Goal: Task Accomplishment & Management: Complete application form

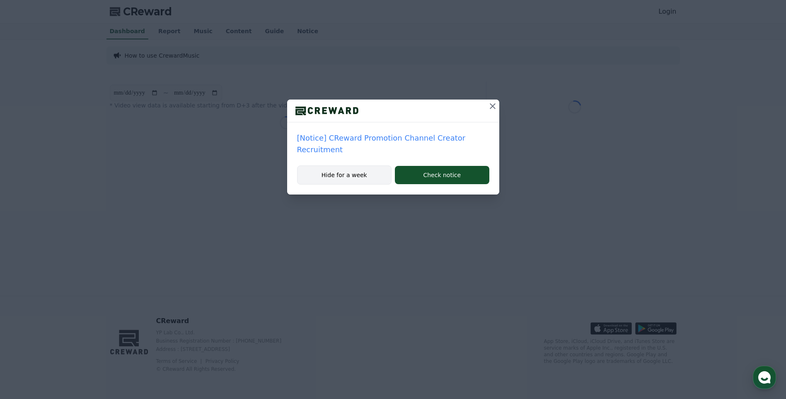
drag, startPoint x: 352, startPoint y: 159, endPoint x: 359, endPoint y: 158, distance: 7.2
click at [352, 165] on button "Hide for a week" at bounding box center [344, 174] width 95 height 19
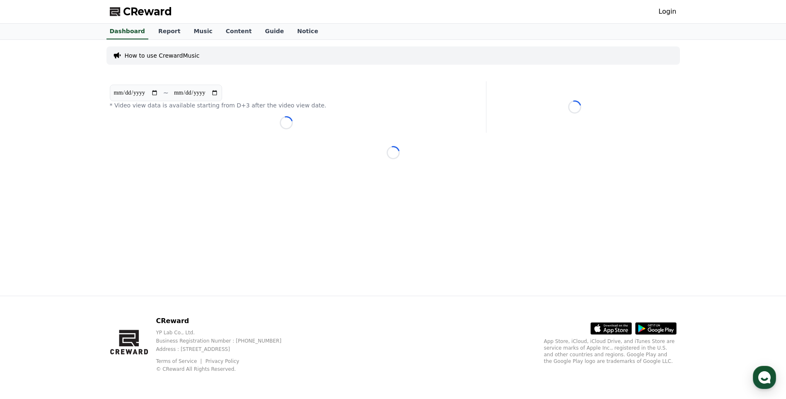
click at [672, 13] on link "Login" at bounding box center [668, 12] width 18 height 10
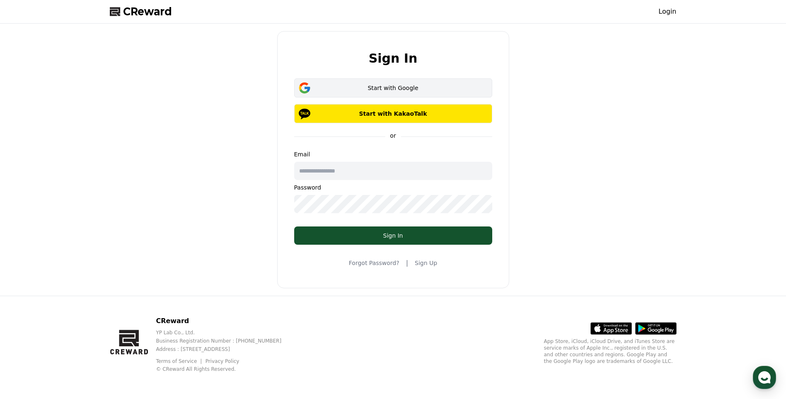
click at [417, 86] on div "Start with Google" at bounding box center [393, 88] width 174 height 8
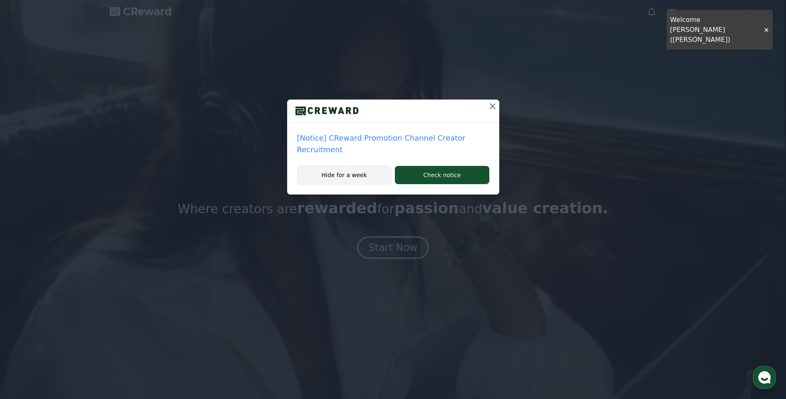
click at [354, 165] on button "Hide for a week" at bounding box center [344, 174] width 95 height 19
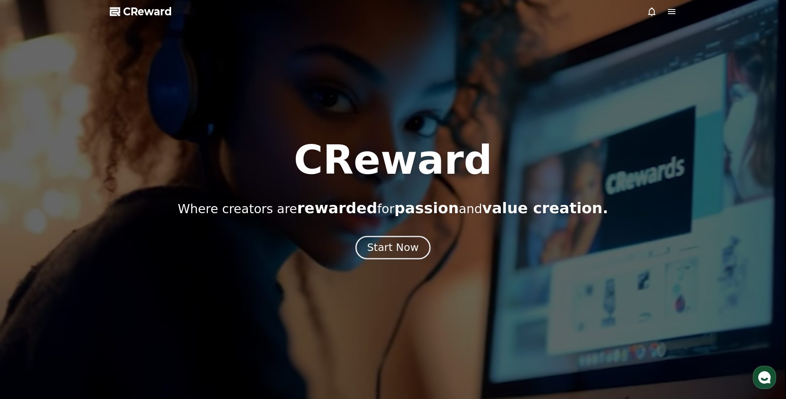
click at [396, 248] on div "Start Now" at bounding box center [392, 247] width 51 height 14
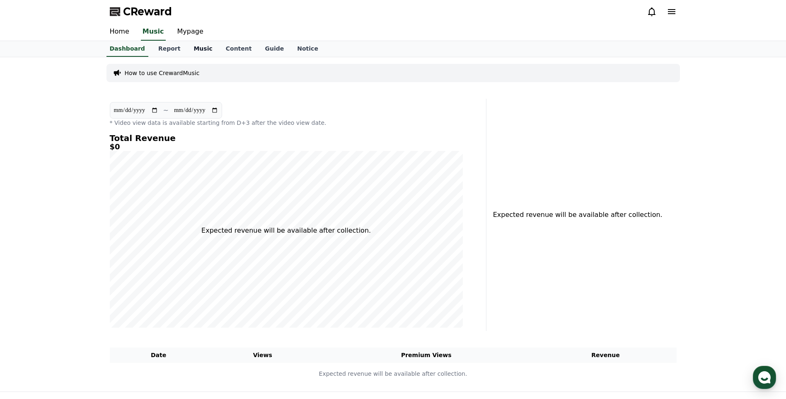
click at [189, 51] on link "Music" at bounding box center [203, 49] width 32 height 16
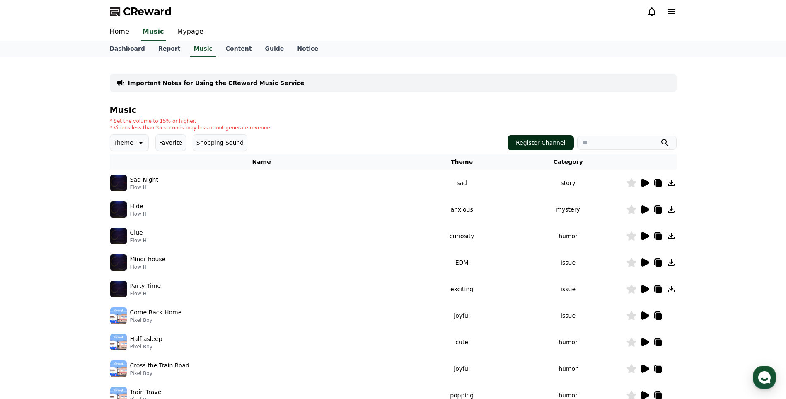
click at [557, 138] on button "Register Channel" at bounding box center [541, 142] width 66 height 15
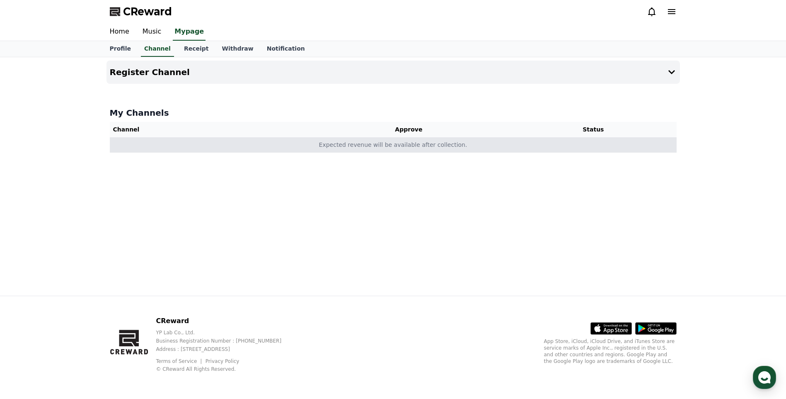
click at [405, 148] on td "Expected revenue will be available after collection." at bounding box center [393, 144] width 567 height 15
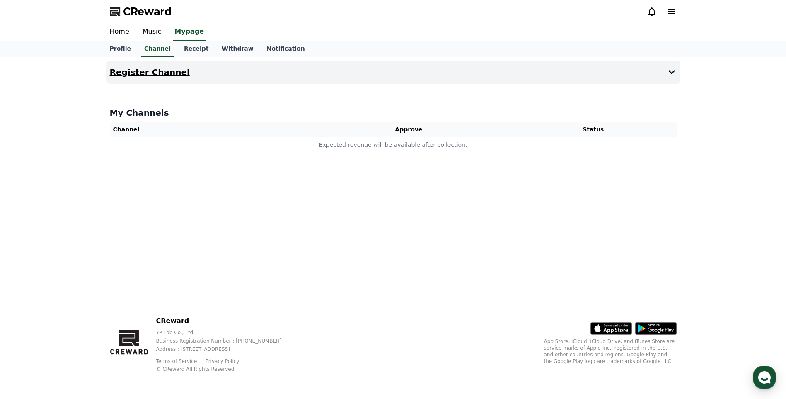
click at [666, 70] on button "Register Channel" at bounding box center [394, 72] width 574 height 23
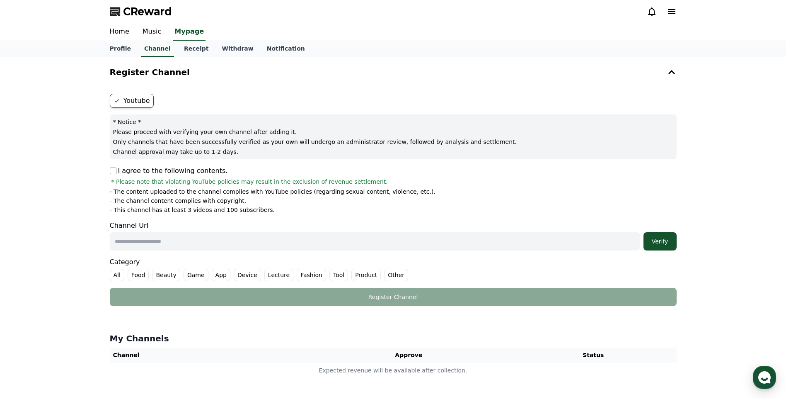
click at [159, 236] on input "text" at bounding box center [375, 241] width 531 height 18
paste input "**********"
type input "**********"
click at [665, 240] on div "Verify" at bounding box center [660, 241] width 27 height 8
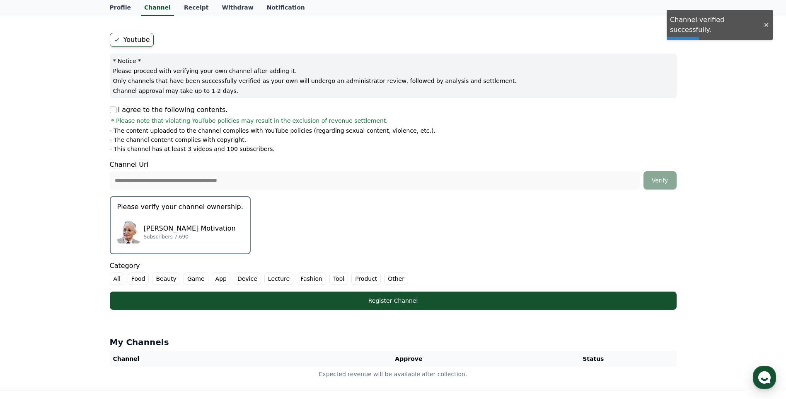
scroll to position [83, 0]
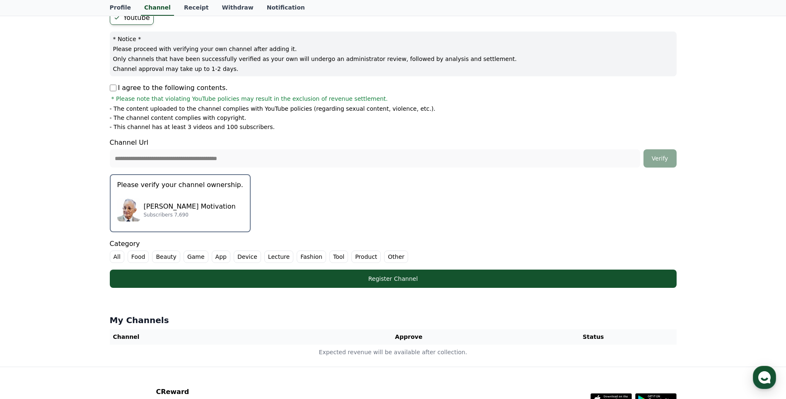
click at [193, 184] on p "Please verify your channel ownership." at bounding box center [180, 185] width 126 height 10
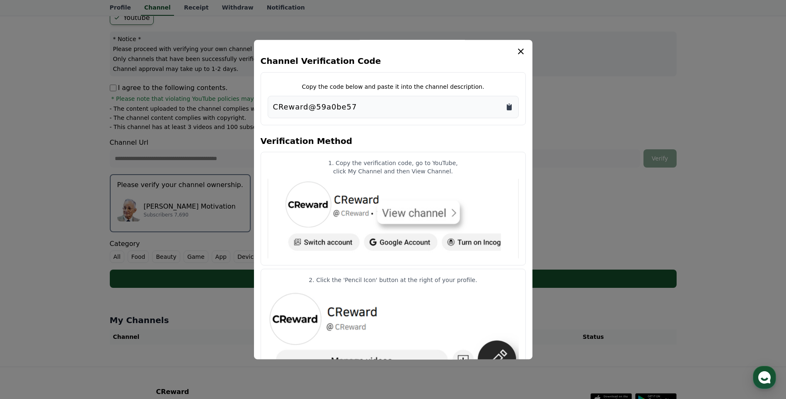
click at [508, 108] on icon "Copy to clipboard" at bounding box center [509, 107] width 5 height 6
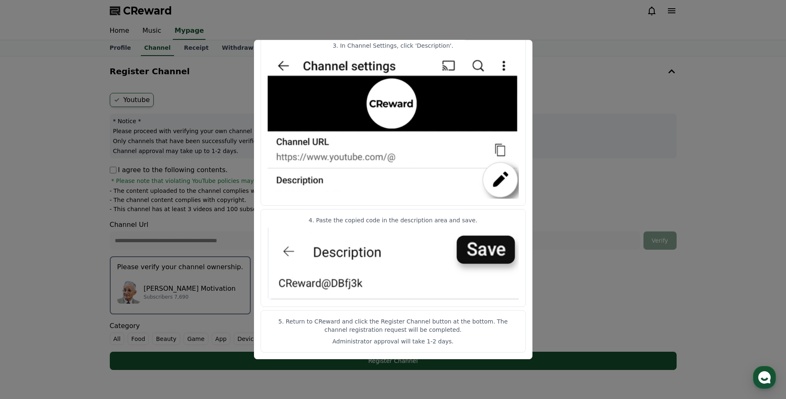
scroll to position [0, 0]
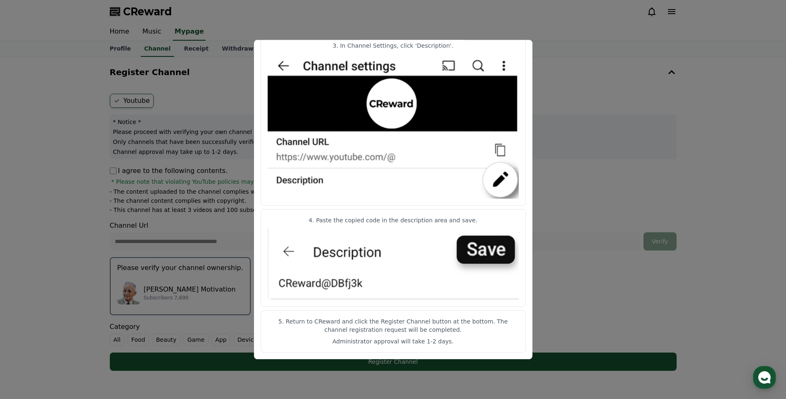
click at [561, 200] on button "close modal" at bounding box center [393, 199] width 786 height 399
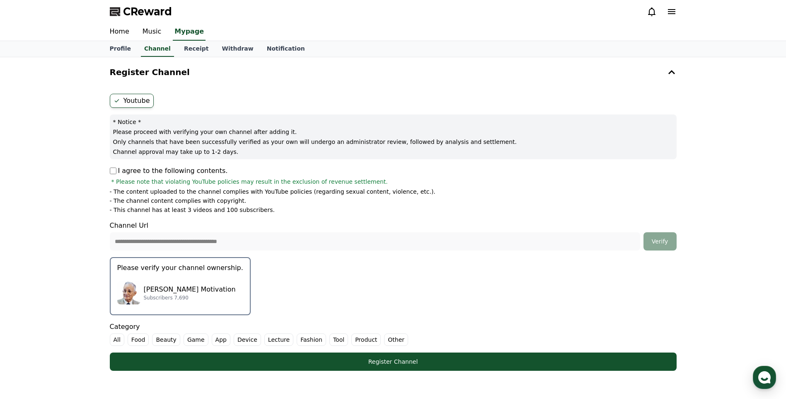
click at [209, 277] on div "Napoleon Hill Motivation Subscribers 7,690" at bounding box center [180, 292] width 126 height 33
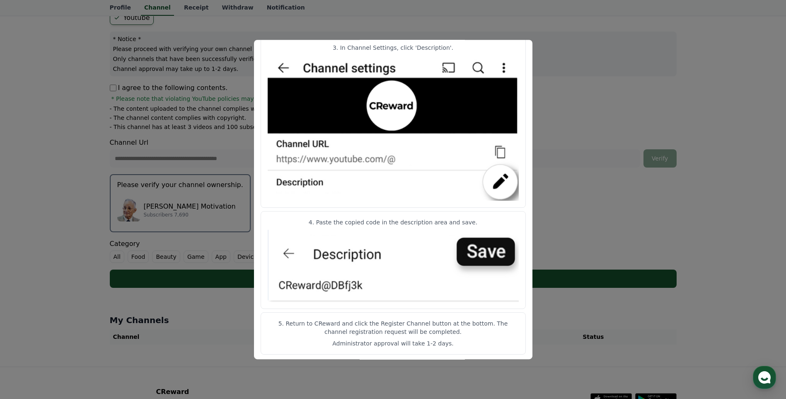
scroll to position [359, 0]
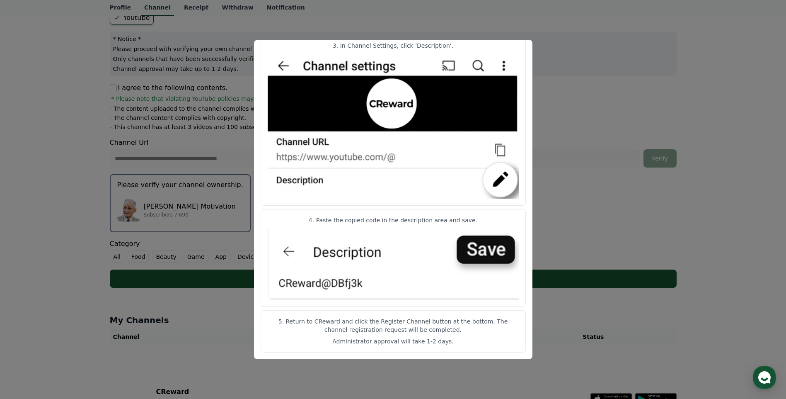
click at [575, 276] on button "close modal" at bounding box center [393, 199] width 786 height 399
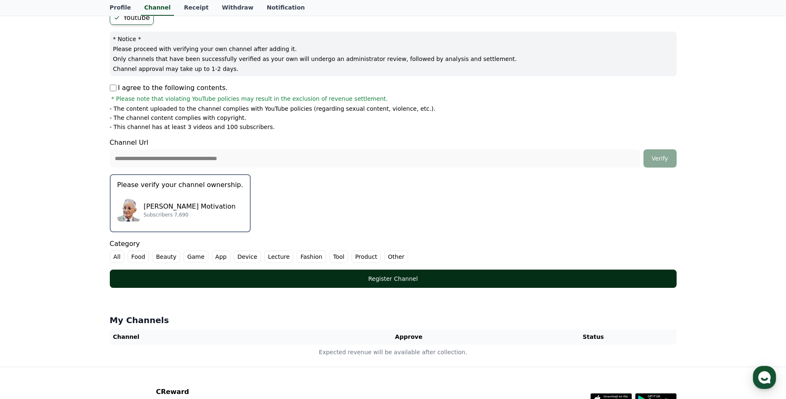
click at [392, 286] on button "Register Channel" at bounding box center [393, 278] width 567 height 18
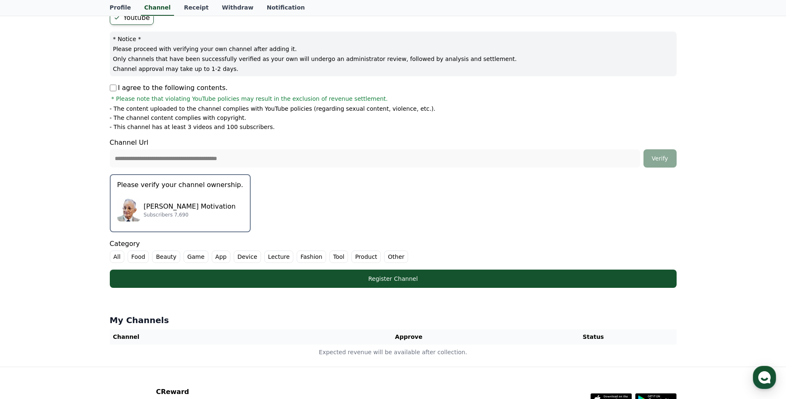
click at [384, 257] on label "Other" at bounding box center [396, 256] width 24 height 12
drag, startPoint x: 378, startPoint y: 257, endPoint x: 379, endPoint y: 262, distance: 4.5
click at [379, 264] on form "**********" at bounding box center [393, 149] width 567 height 277
click at [384, 259] on label "Other" at bounding box center [396, 256] width 24 height 12
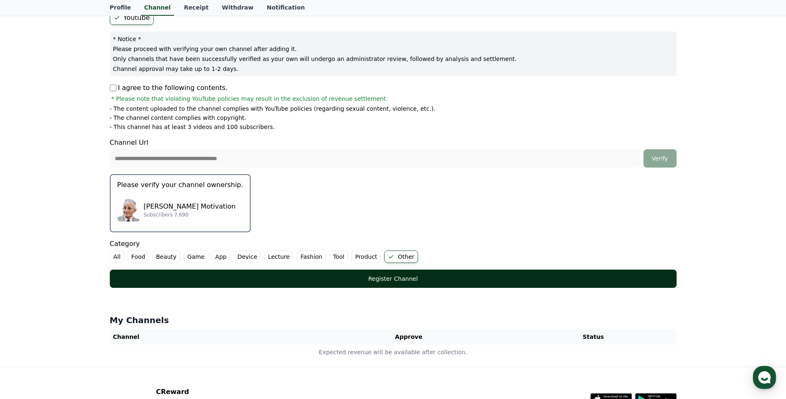
click at [370, 274] on button "Register Channel" at bounding box center [393, 278] width 567 height 18
